Goal: Task Accomplishment & Management: Use online tool/utility

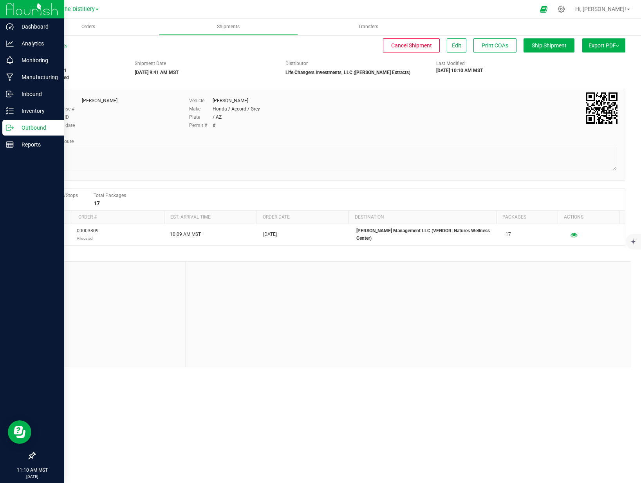
click at [11, 130] on icon at bounding box center [10, 128] width 8 height 8
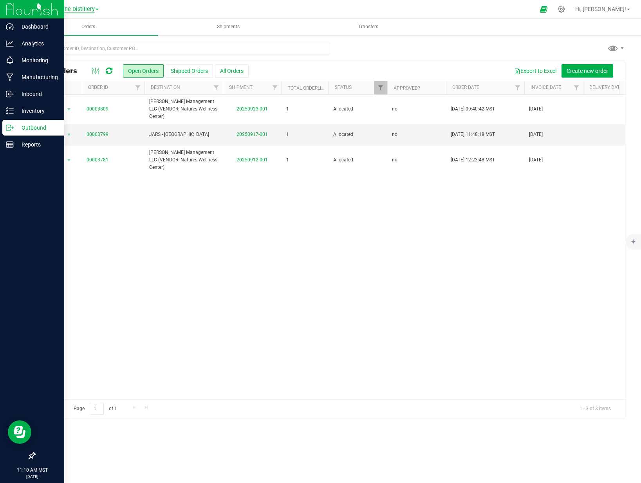
click at [77, 9] on span "The Distillery" at bounding box center [78, 9] width 34 height 7
click at [87, 31] on link "[PERSON_NAME] Extracts (Life Changers Investments LLC)" at bounding box center [80, 27] width 114 height 11
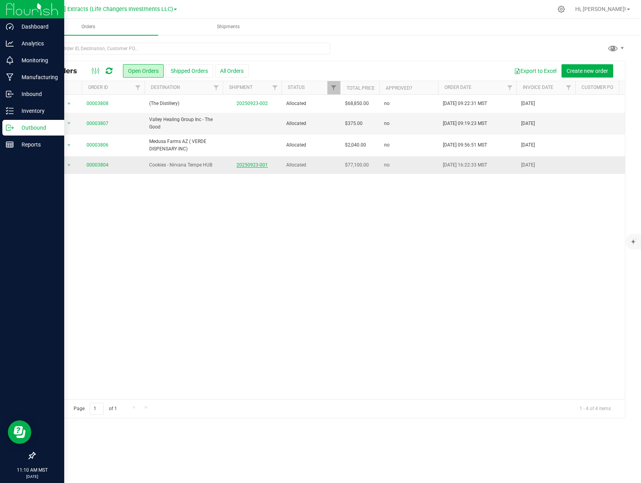
click at [253, 167] on link "20250923-001" at bounding box center [252, 164] width 31 height 5
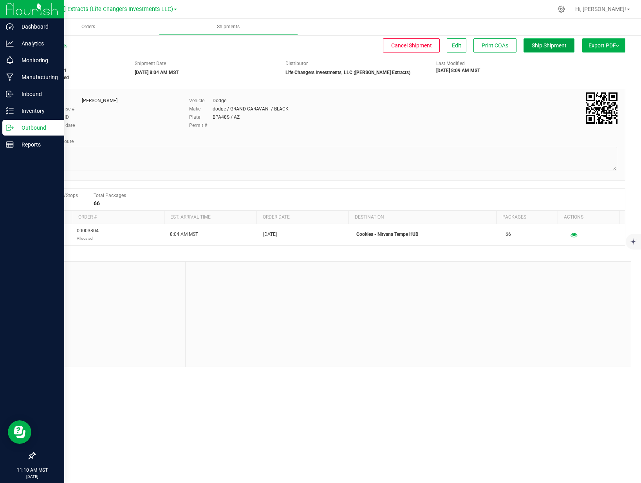
click at [547, 47] on span "Ship Shipment" at bounding box center [549, 45] width 35 height 6
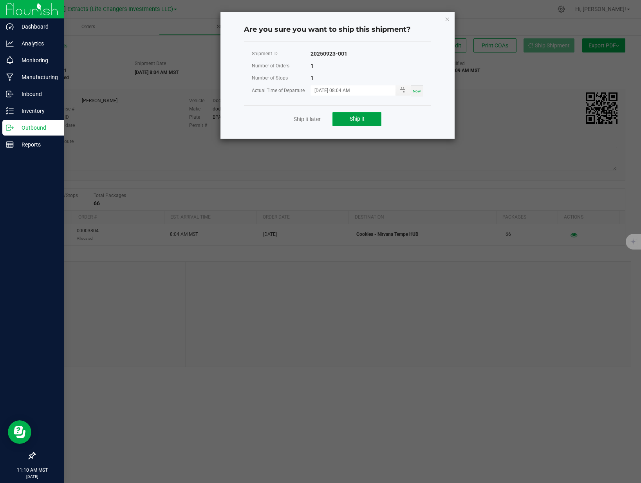
click at [357, 120] on span "Ship it" at bounding box center [357, 119] width 15 height 6
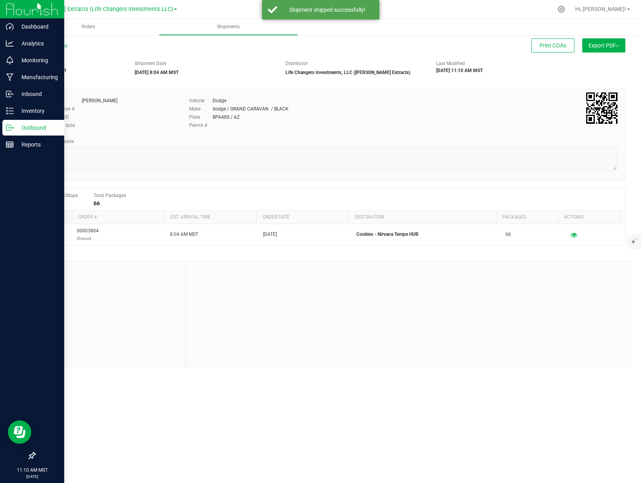
click at [13, 130] on icon at bounding box center [10, 128] width 8 height 8
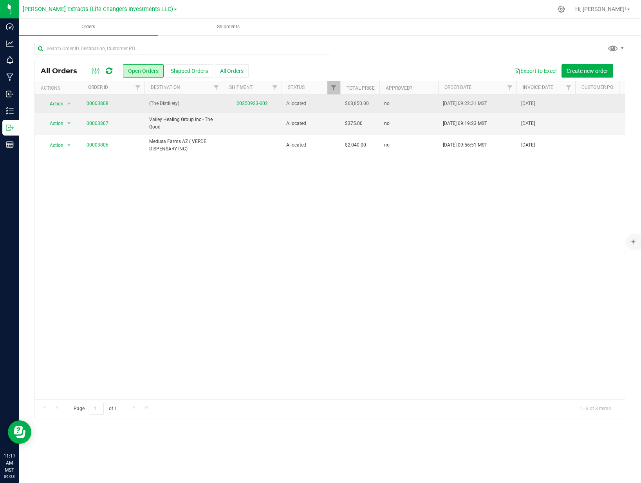
click at [263, 103] on link "20250923-002" at bounding box center [252, 103] width 31 height 5
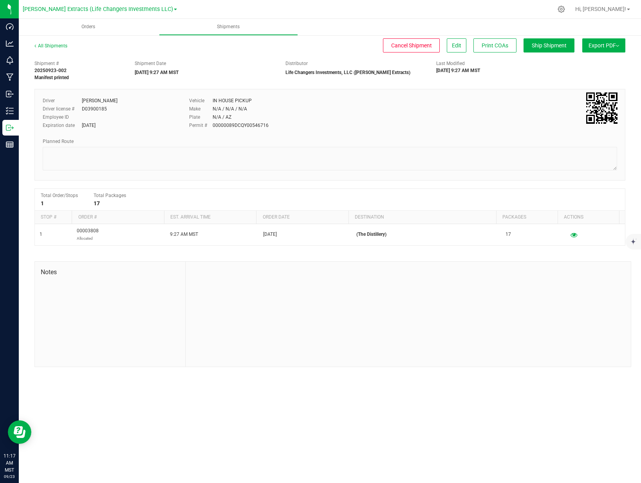
click at [587, 45] on button "Export PDF" at bounding box center [604, 45] width 43 height 14
click at [590, 65] on span "Manifest by Package ID" at bounding box center [593, 62] width 50 height 5
click at [604, 45] on span "Export PDF" at bounding box center [604, 45] width 31 height 6
click at [565, 50] on button "Ship Shipment" at bounding box center [549, 45] width 51 height 14
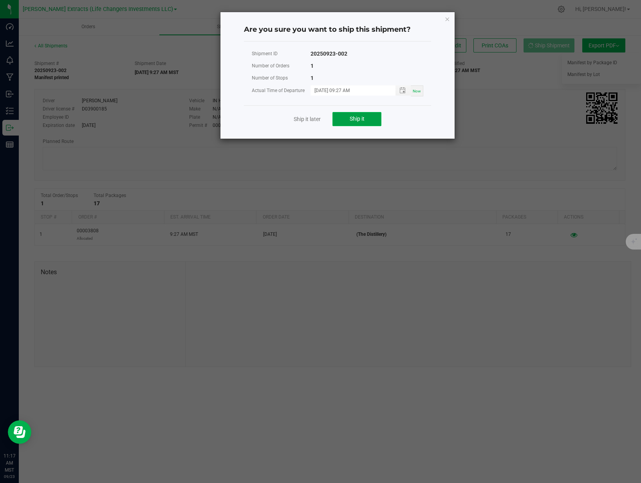
click at [352, 115] on button "Ship it" at bounding box center [357, 119] width 49 height 14
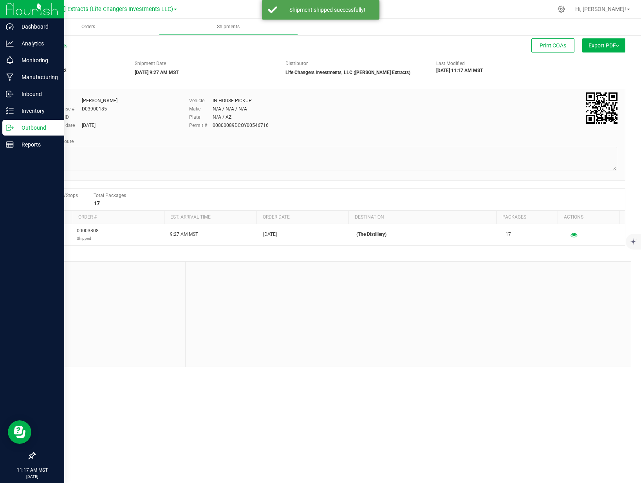
click at [18, 127] on p "Outbound" at bounding box center [37, 127] width 47 height 9
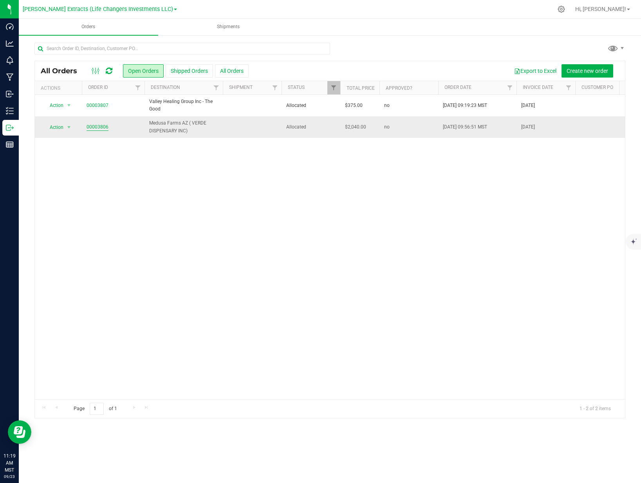
click at [102, 127] on link "00003806" at bounding box center [98, 126] width 22 height 7
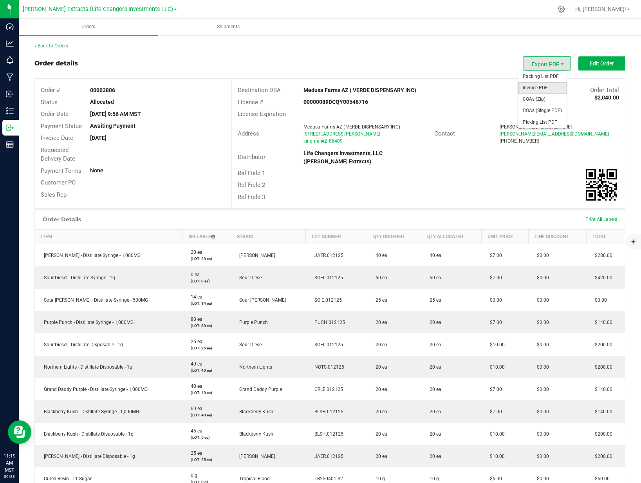
click at [546, 88] on span "Invoice PDF" at bounding box center [542, 87] width 49 height 11
